Goal: Information Seeking & Learning: Learn about a topic

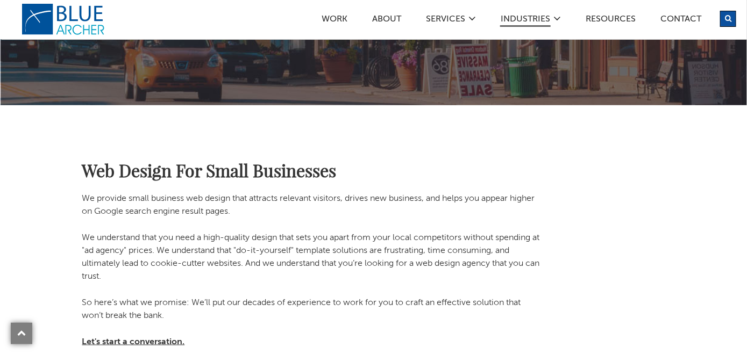
scroll to position [622, 0]
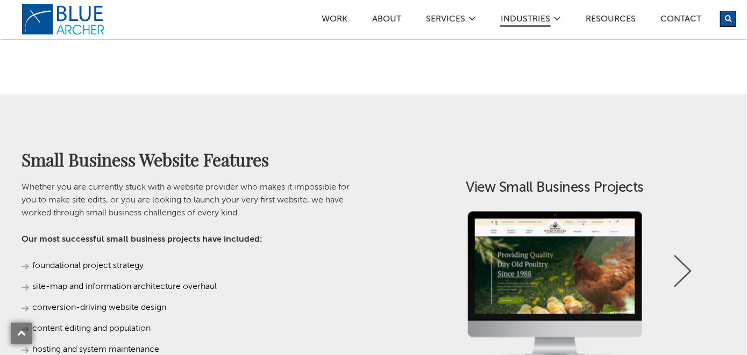
click at [679, 255] on link "Next" at bounding box center [682, 271] width 17 height 32
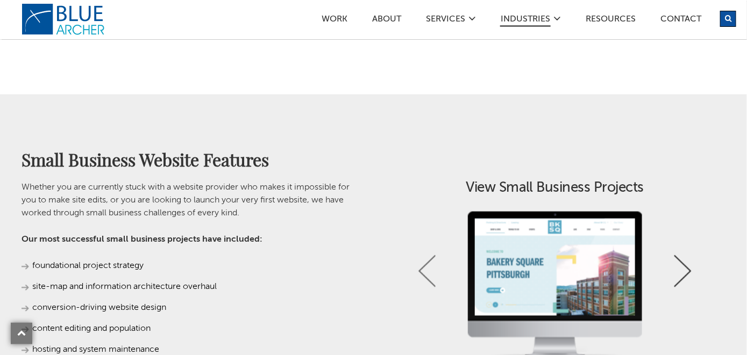
click at [681, 268] on link "Next" at bounding box center [682, 271] width 17 height 32
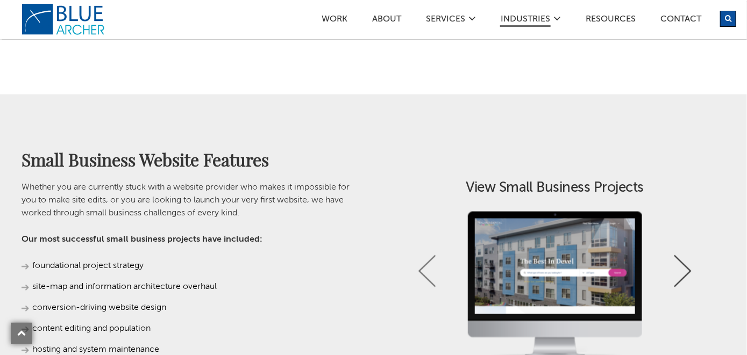
click at [681, 268] on link "Next" at bounding box center [682, 271] width 17 height 32
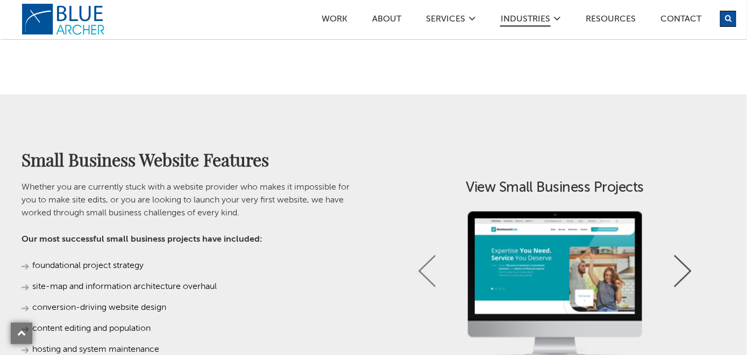
click at [681, 268] on link "Next" at bounding box center [682, 271] width 17 height 32
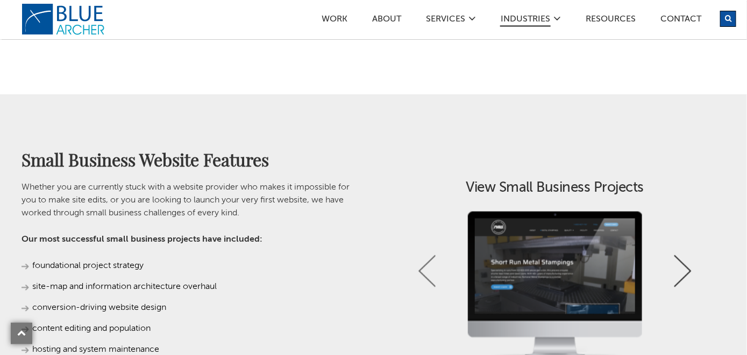
click at [681, 268] on link "Next" at bounding box center [682, 271] width 17 height 32
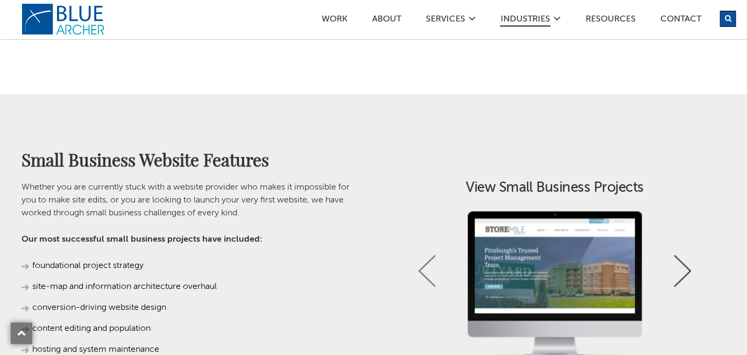
click at [681, 268] on link "Next" at bounding box center [682, 271] width 17 height 32
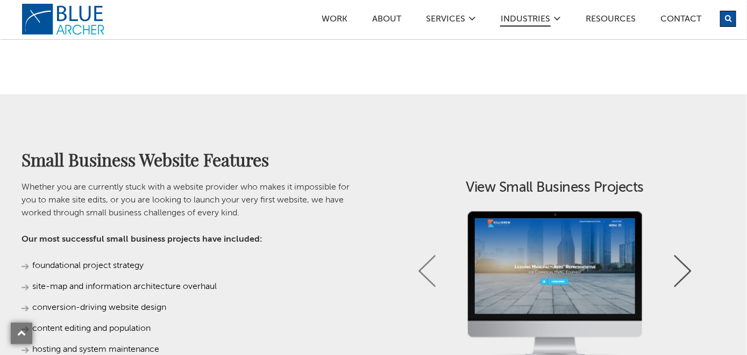
click at [681, 268] on link "Next" at bounding box center [682, 271] width 17 height 32
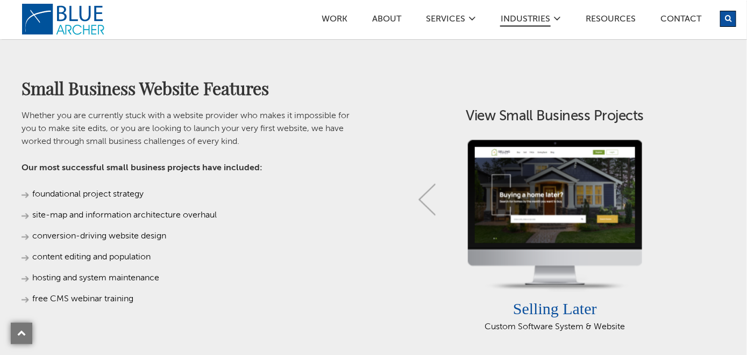
scroll to position [743, 0]
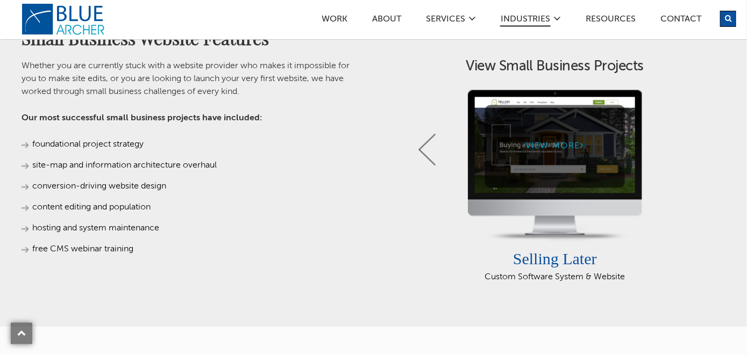
click at [572, 144] on link "View More" at bounding box center [554, 146] width 139 height 82
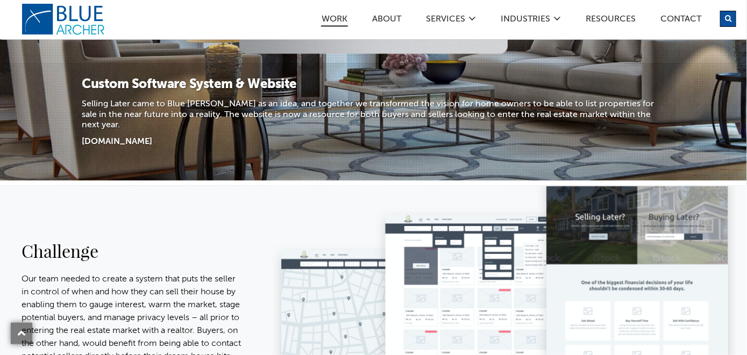
scroll to position [311, 0]
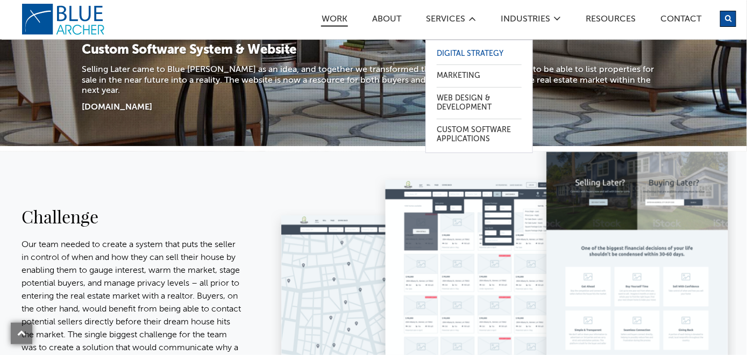
click at [462, 50] on link "Digital Strategy" at bounding box center [479, 54] width 85 height 22
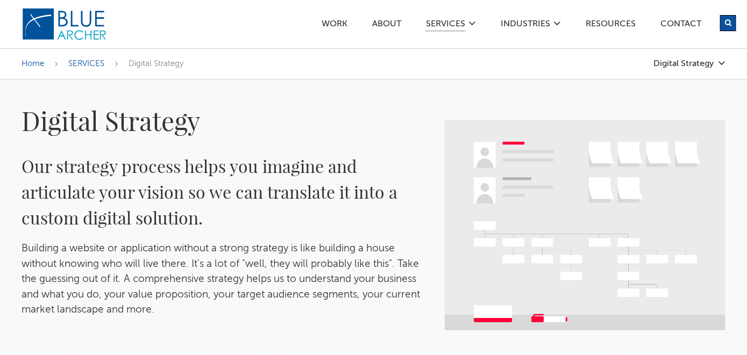
click at [462, 50] on div "Home SERVICES Digital Strategy Digital Strategy Logo Design & Branding Web Copy…" at bounding box center [373, 63] width 747 height 31
click at [688, 126] on img at bounding box center [585, 225] width 281 height 211
drag, startPoint x: 729, startPoint y: 173, endPoint x: 754, endPoint y: 189, distance: 30.0
click at [746, 189] on html "Menu Search Work ABOUT SERVICES Digital Strategy Marketing Web Design & Develop…" at bounding box center [373, 177] width 747 height 355
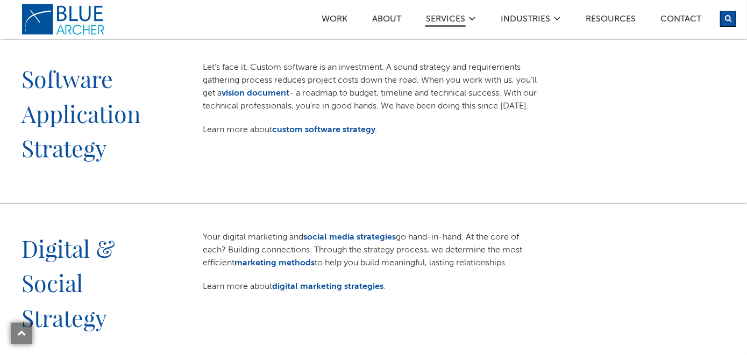
scroll to position [1243, 0]
